Goal: Use online tool/utility: Utilize a website feature to perform a specific function

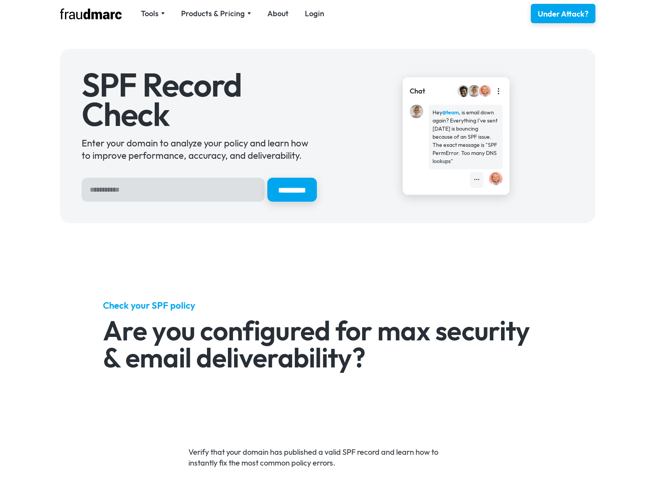
click at [126, 187] on input "Hero Sign Up Form" at bounding box center [173, 190] width 183 height 24
click at [147, 177] on div "SPF Record Check Enter your domain to analyze your policy and learn how to impr…" at bounding box center [199, 135] width 235 height 131
click at [149, 189] on input "Hero Sign Up Form" at bounding box center [173, 190] width 183 height 24
paste input "**********"
type input "**********"
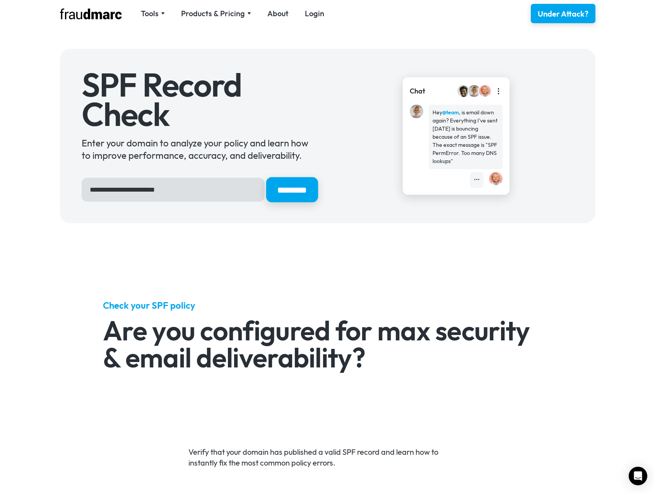
click at [292, 195] on input "*********" at bounding box center [292, 190] width 52 height 25
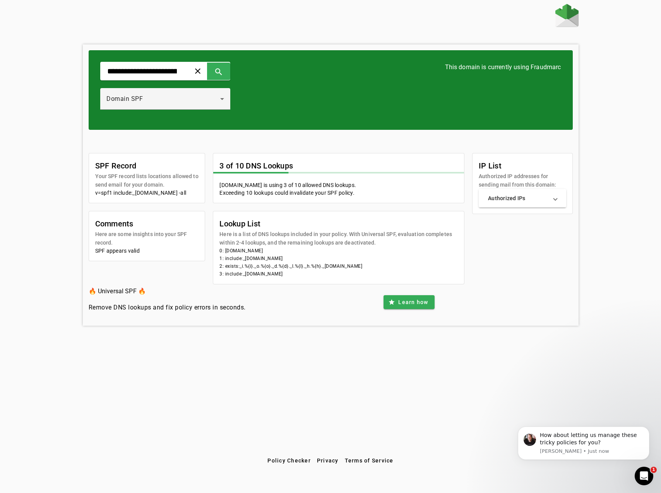
click at [543, 196] on mat-panel-title "Authorized IPs" at bounding box center [517, 199] width 59 height 8
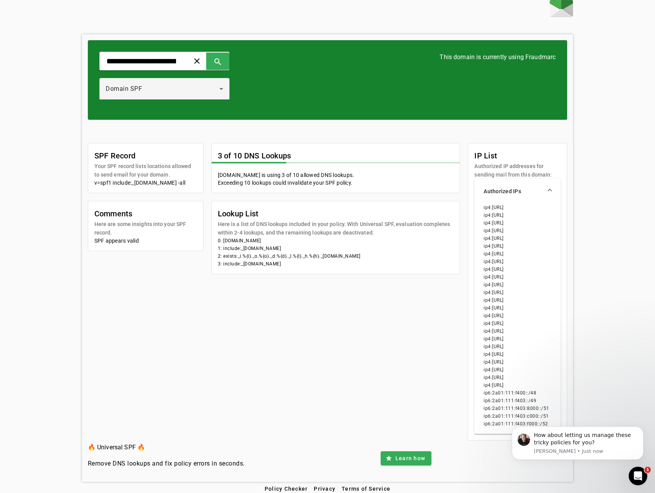
scroll to position [15, 0]
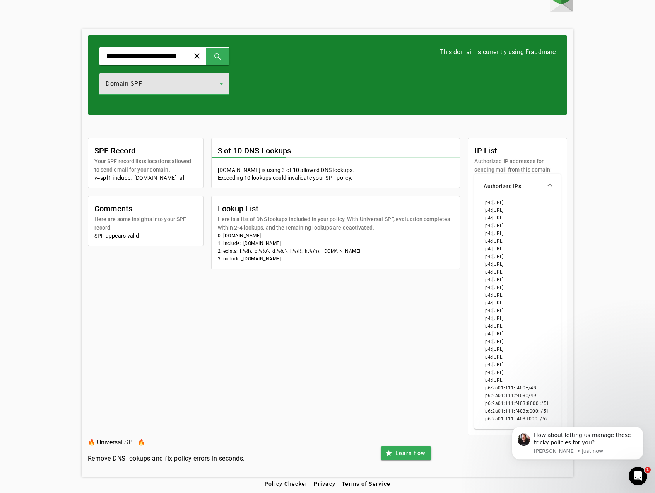
click at [219, 87] on div "Domain SPF" at bounding box center [163, 83] width 114 height 9
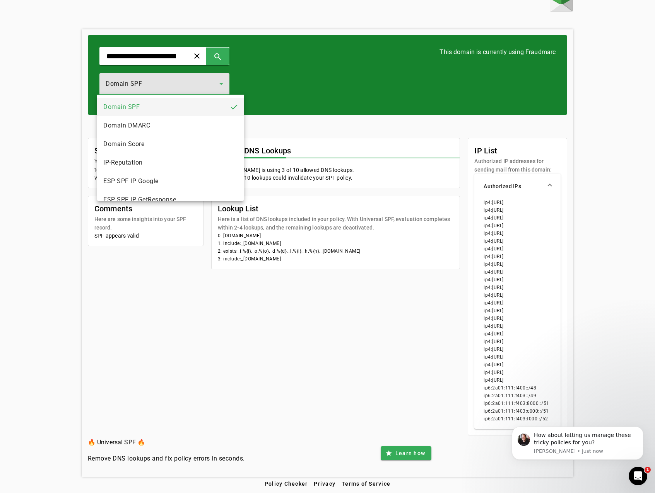
click at [193, 119] on mat-option "Domain DMARC" at bounding box center [170, 125] width 147 height 19
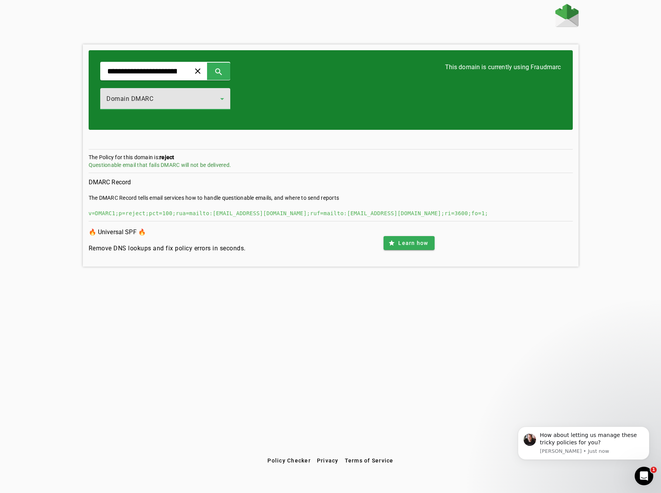
click at [220, 101] on div "Domain DMARC" at bounding box center [163, 98] width 114 height 9
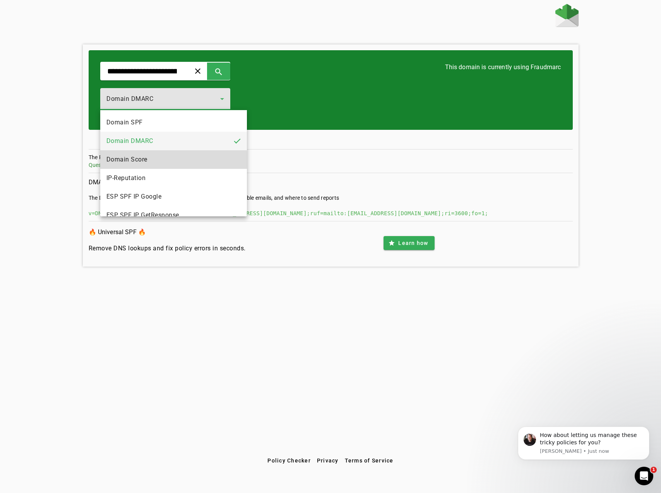
click at [196, 156] on mat-option "Domain Score" at bounding box center [173, 159] width 147 height 19
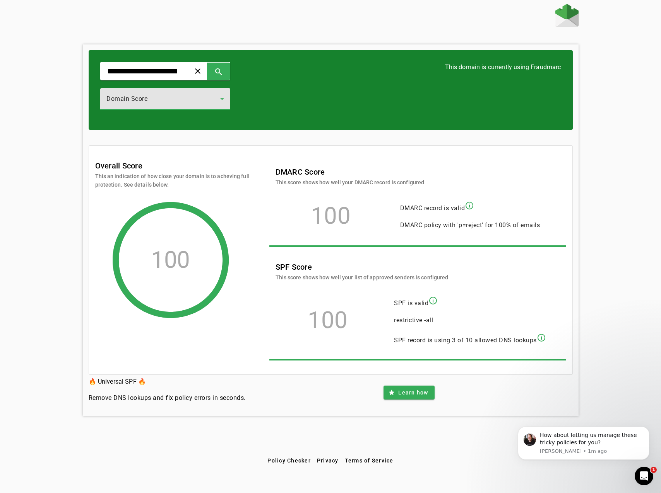
click at [216, 100] on div "Domain Score" at bounding box center [163, 98] width 114 height 9
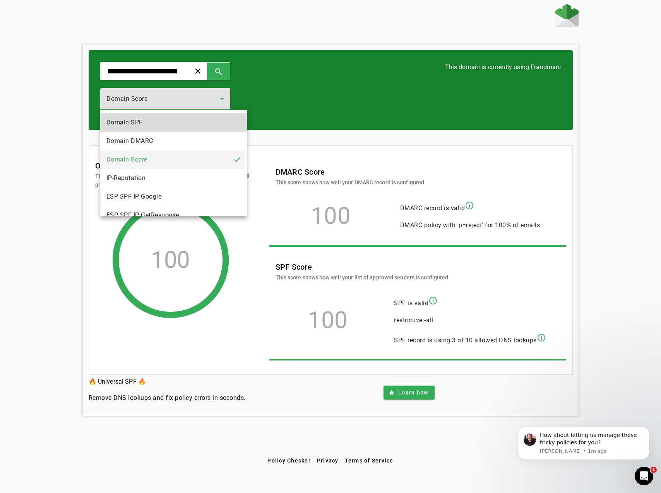
click at [189, 121] on mat-option "Domain SPF" at bounding box center [173, 122] width 147 height 19
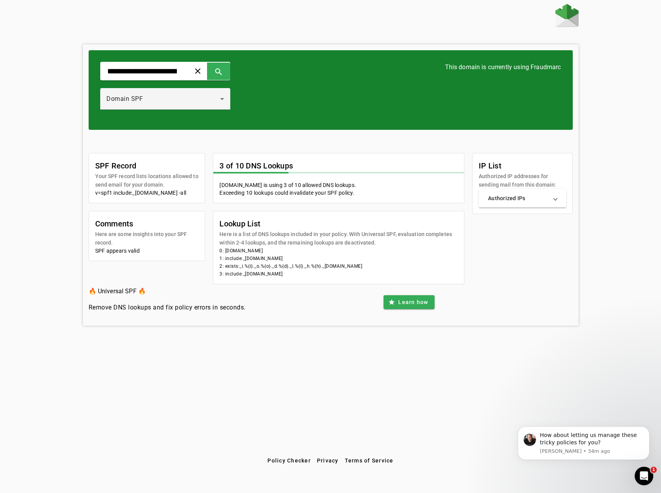
click at [141, 297] on h3 "🔥 Universal SPF 🔥" at bounding box center [167, 291] width 157 height 11
click at [130, 288] on h3 "🔥 Universal SPF 🔥" at bounding box center [167, 291] width 157 height 11
click at [224, 107] on div "Domain SPF" at bounding box center [165, 99] width 118 height 22
